Goal: Task Accomplishment & Management: Manage account settings

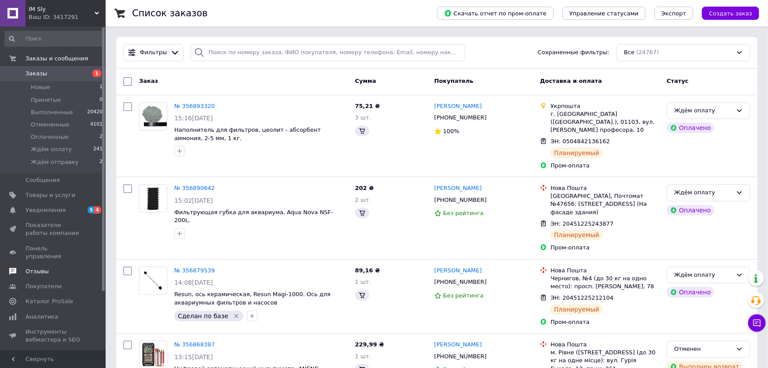
click at [49, 267] on span "Отзывы" at bounding box center [54, 271] width 56 height 8
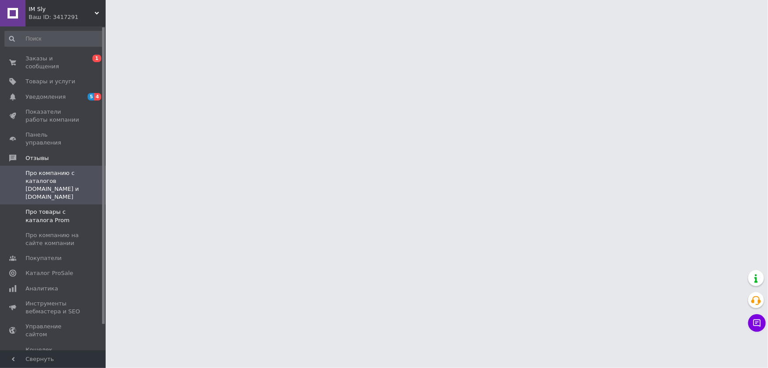
click at [72, 208] on span "Про товары с каталога Prom" at bounding box center [54, 216] width 56 height 16
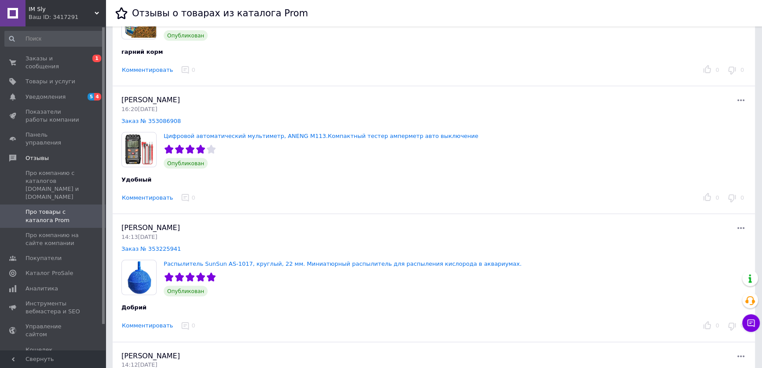
scroll to position [2434, 0]
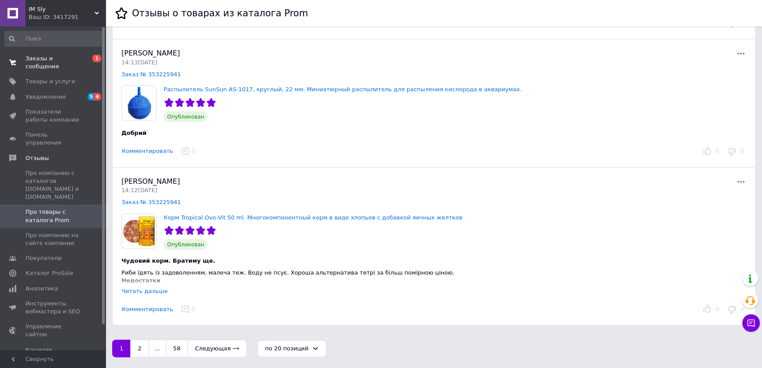
click at [89, 56] on span "0 1" at bounding box center [93, 63] width 24 height 16
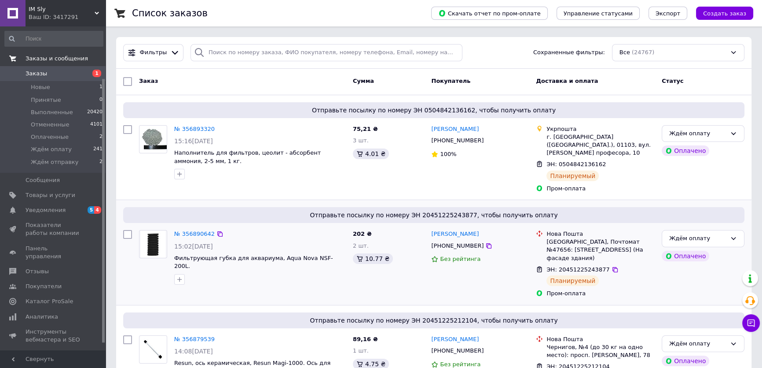
scroll to position [72, 0]
